Goal: Transaction & Acquisition: Purchase product/service

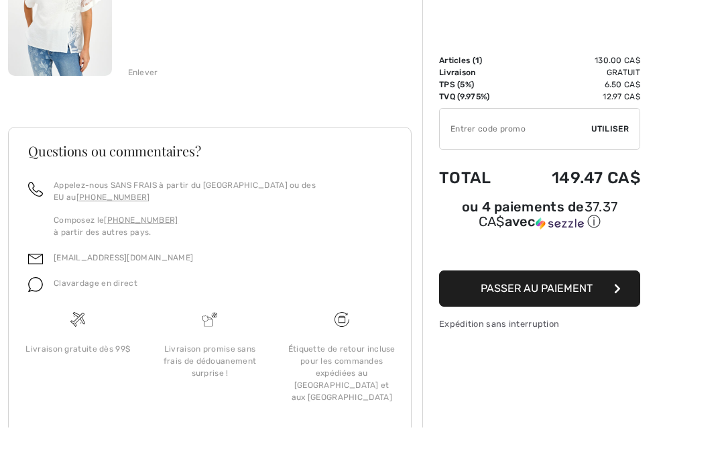
scroll to position [247, 0]
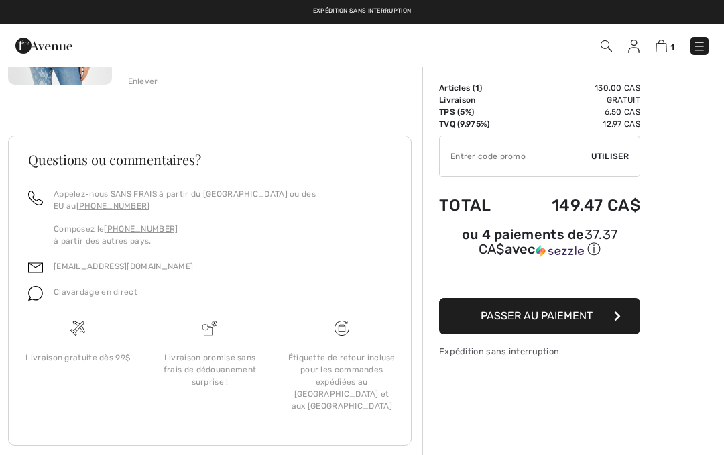
click at [550, 328] on button "Passer au paiement" at bounding box center [539, 316] width 201 height 36
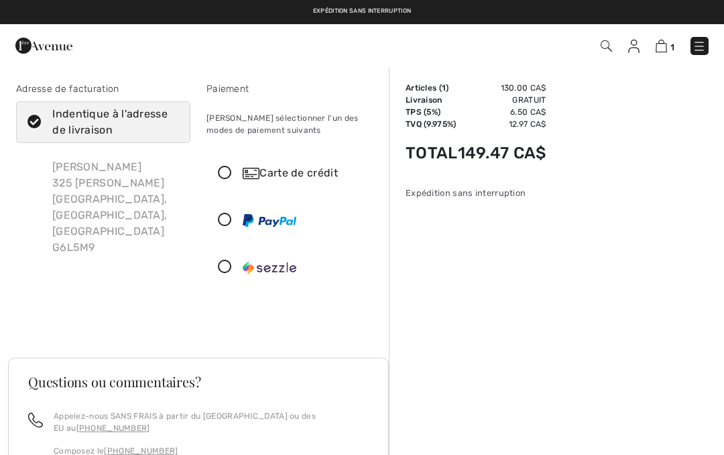
click at [229, 177] on icon at bounding box center [225, 173] width 36 height 14
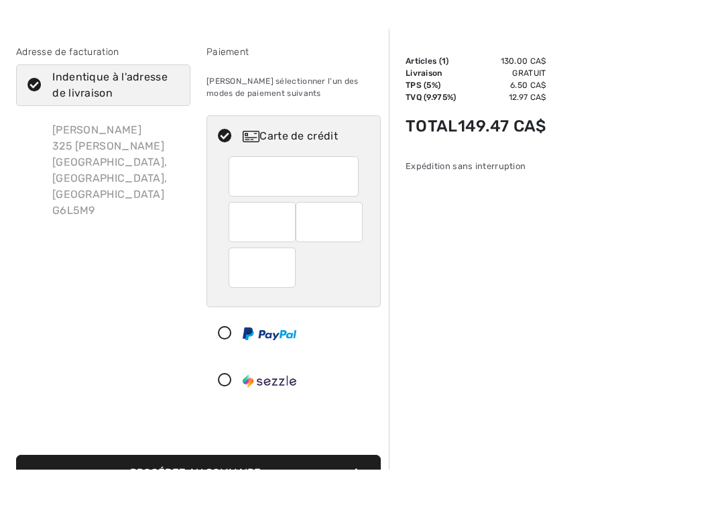
scroll to position [54, 0]
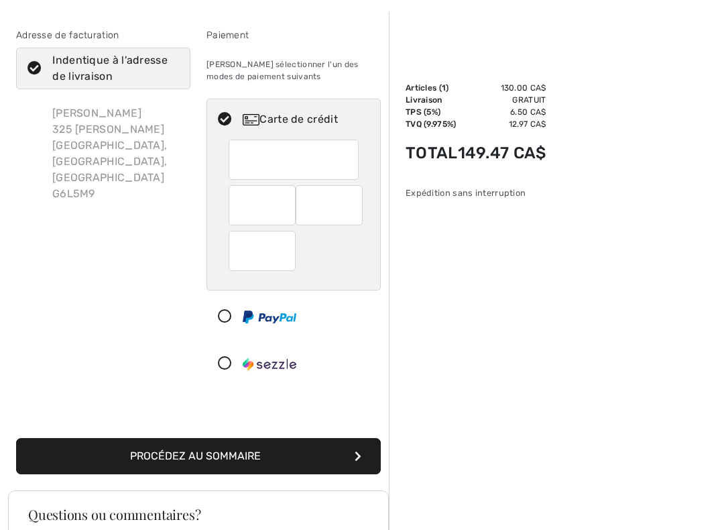
click at [355, 208] on div at bounding box center [329, 205] width 67 height 40
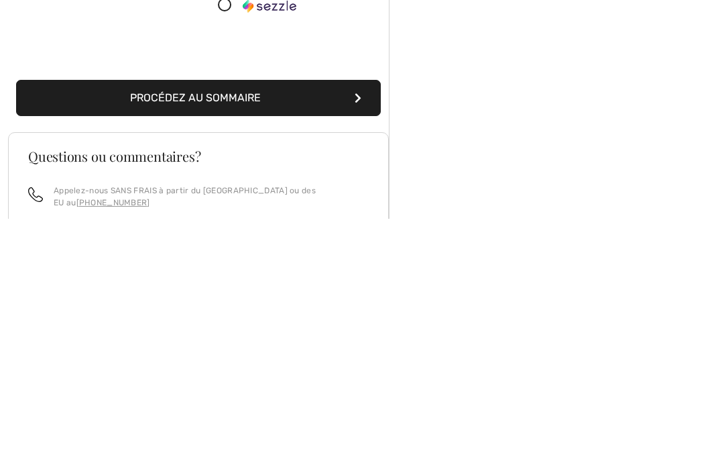
scroll to position [194, 0]
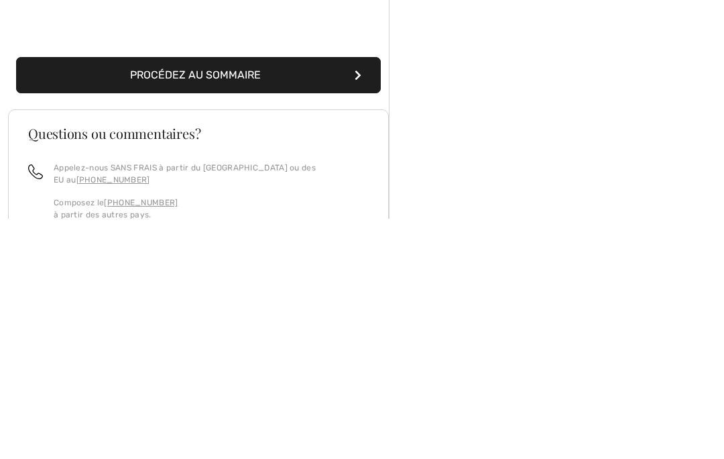
click at [231, 297] on button "Procédez au sommaire" at bounding box center [198, 315] width 365 height 36
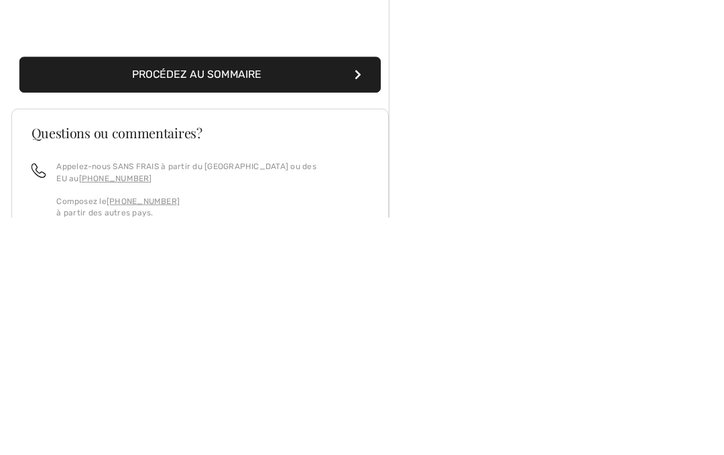
scroll to position [408, 0]
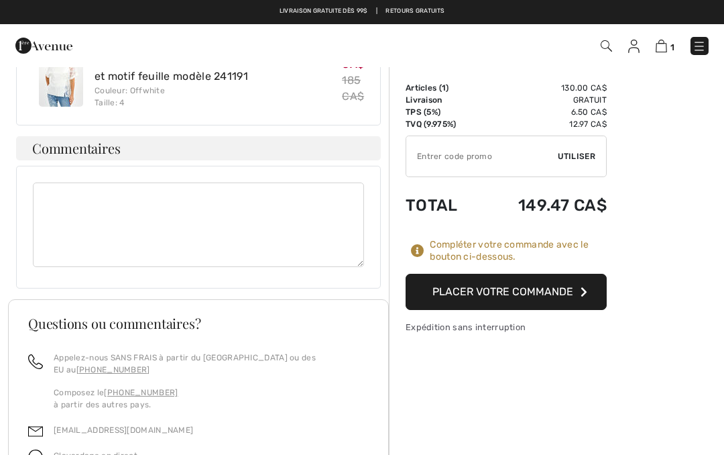
scroll to position [1096, 0]
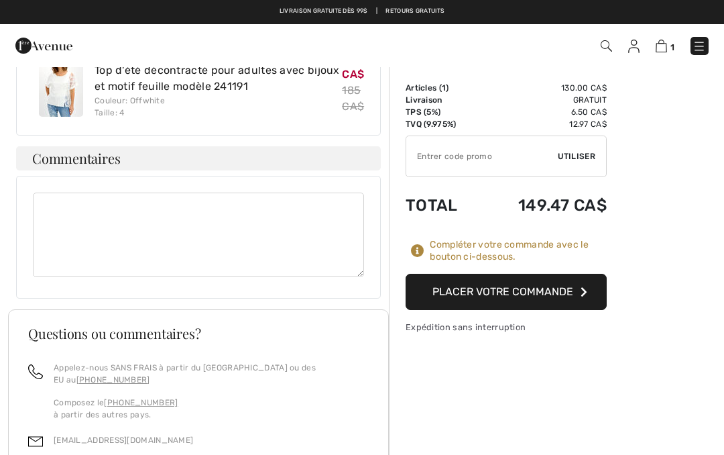
click at [537, 294] on button "Placer votre commande" at bounding box center [506, 292] width 201 height 36
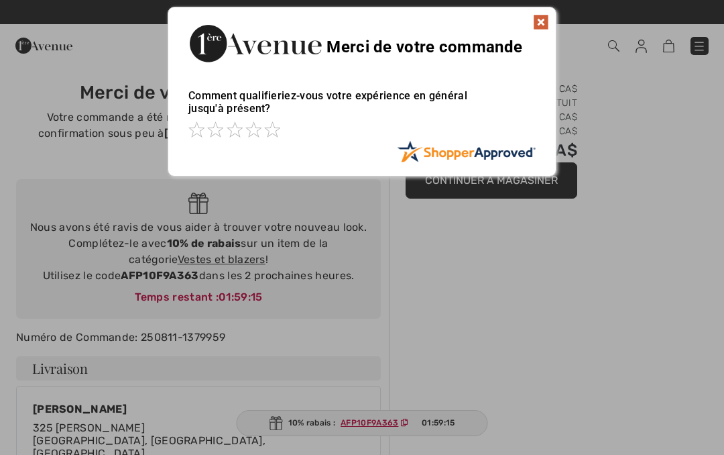
click at [534, 28] on img at bounding box center [541, 22] width 16 height 16
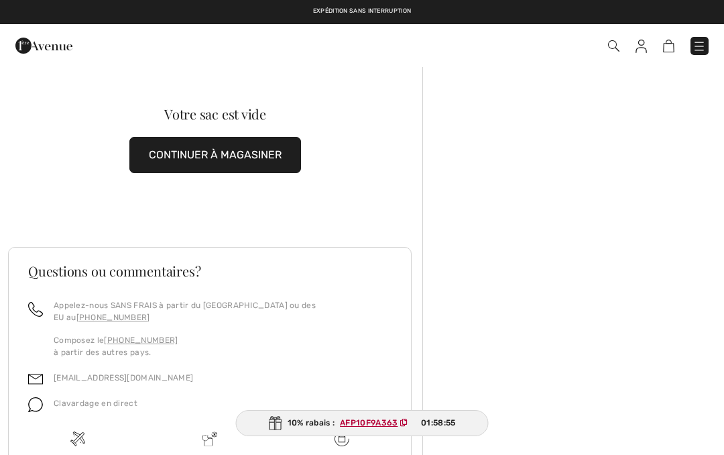
scroll to position [111, 0]
